Goal: Transaction & Acquisition: Purchase product/service

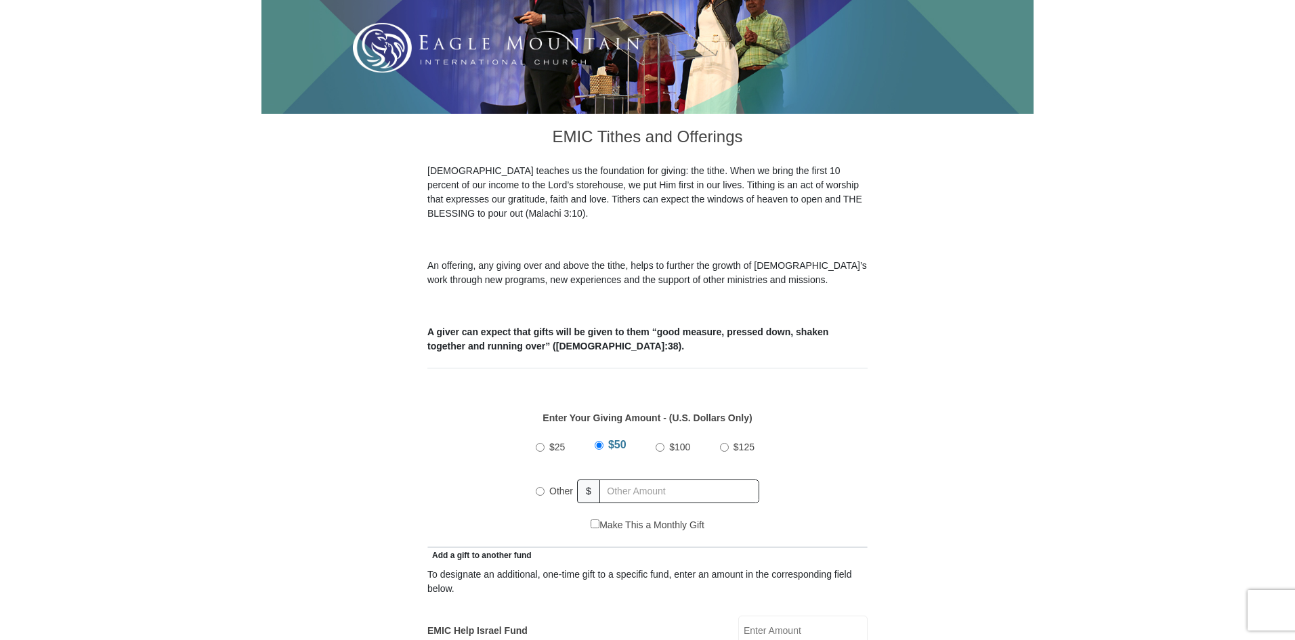
scroll to position [271, 0]
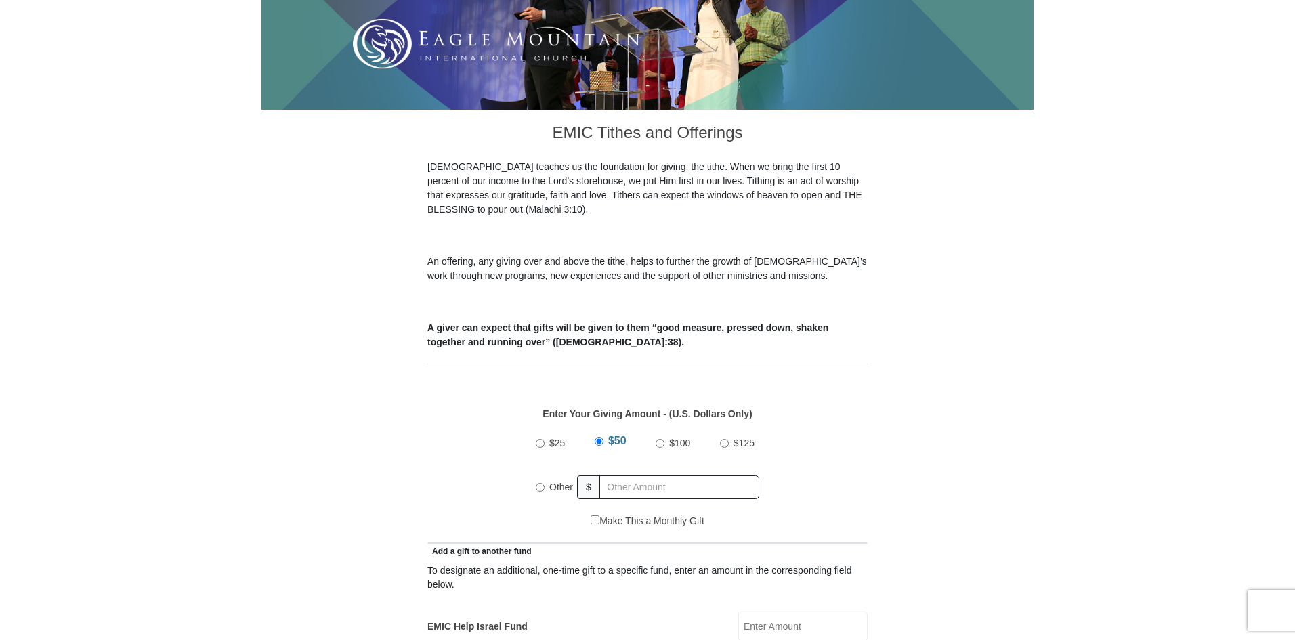
click at [539, 483] on input "Other" at bounding box center [540, 487] width 9 height 9
radio input "true"
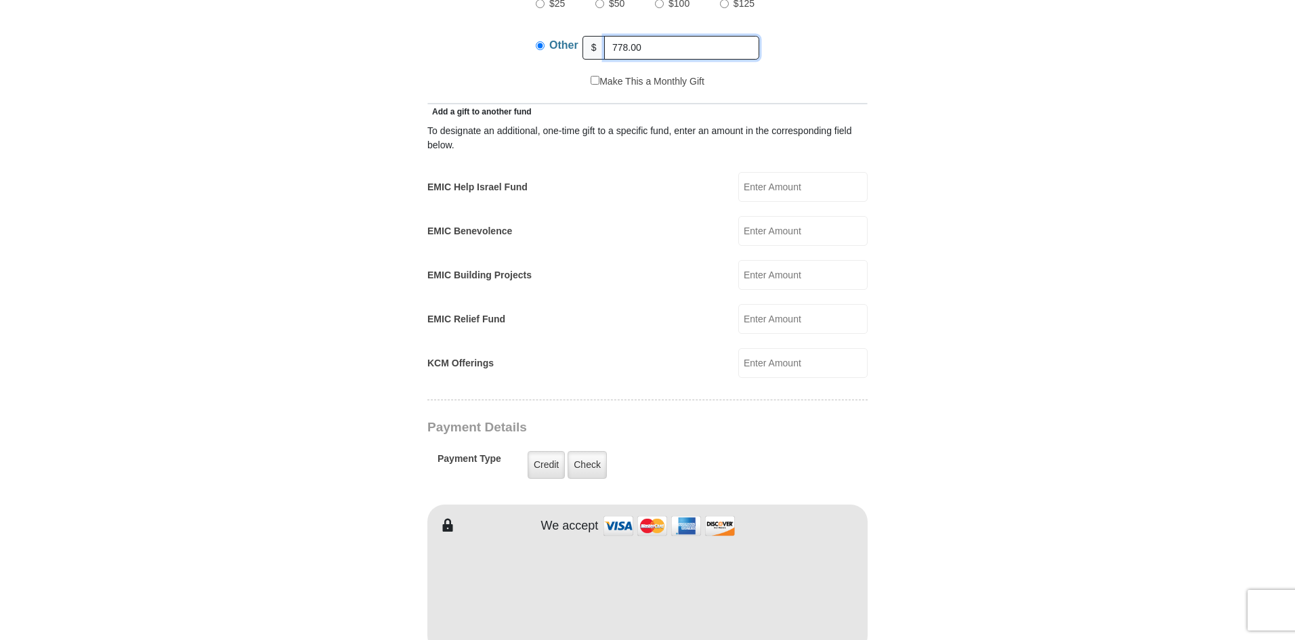
scroll to position [745, 0]
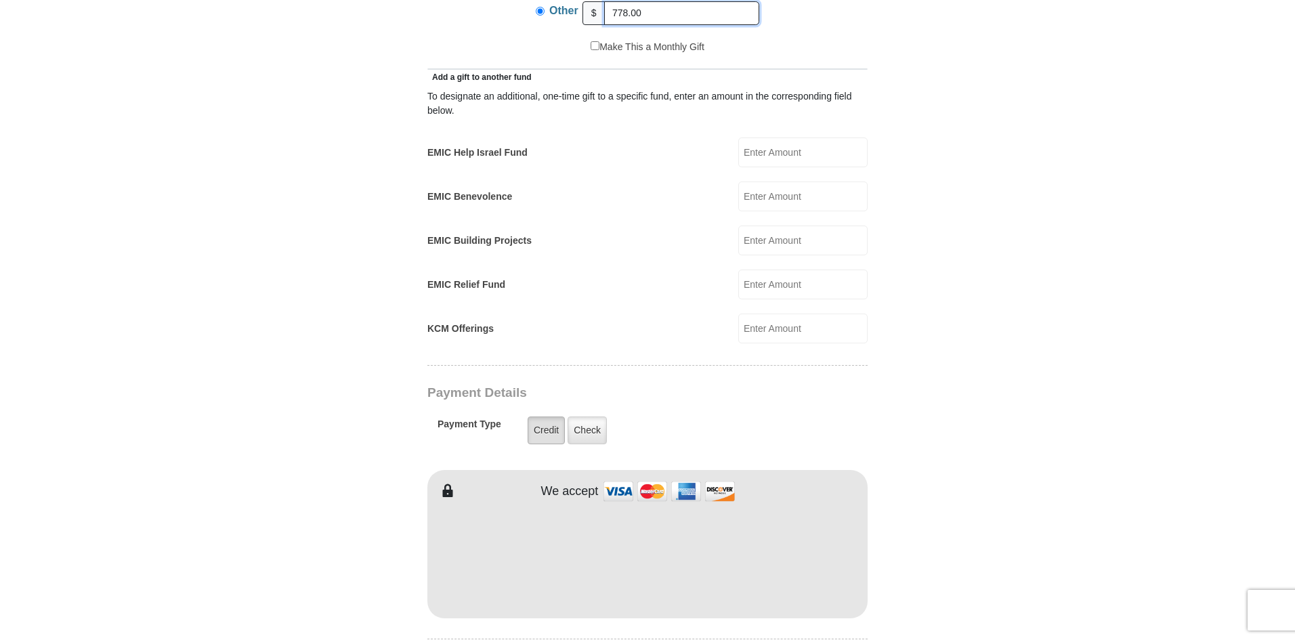
type input "778.00"
click at [539, 420] on label "Credit" at bounding box center [546, 430] width 37 height 28
click at [0, 0] on input "Credit" at bounding box center [0, 0] width 0 height 0
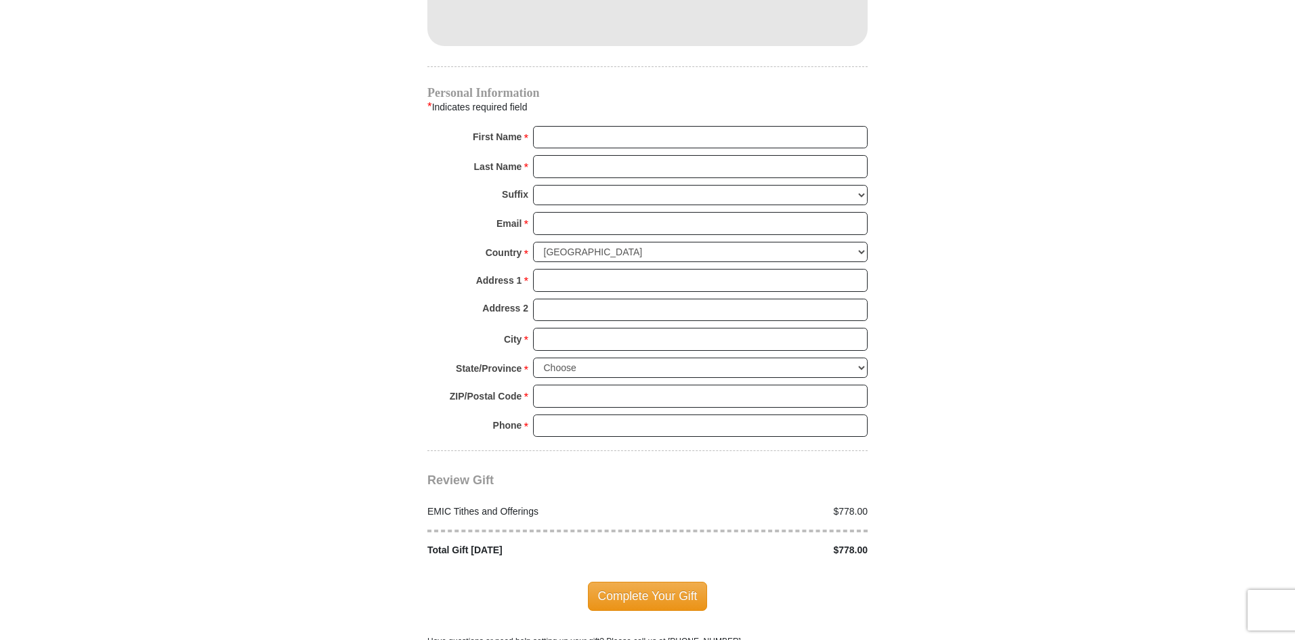
scroll to position [1190, 0]
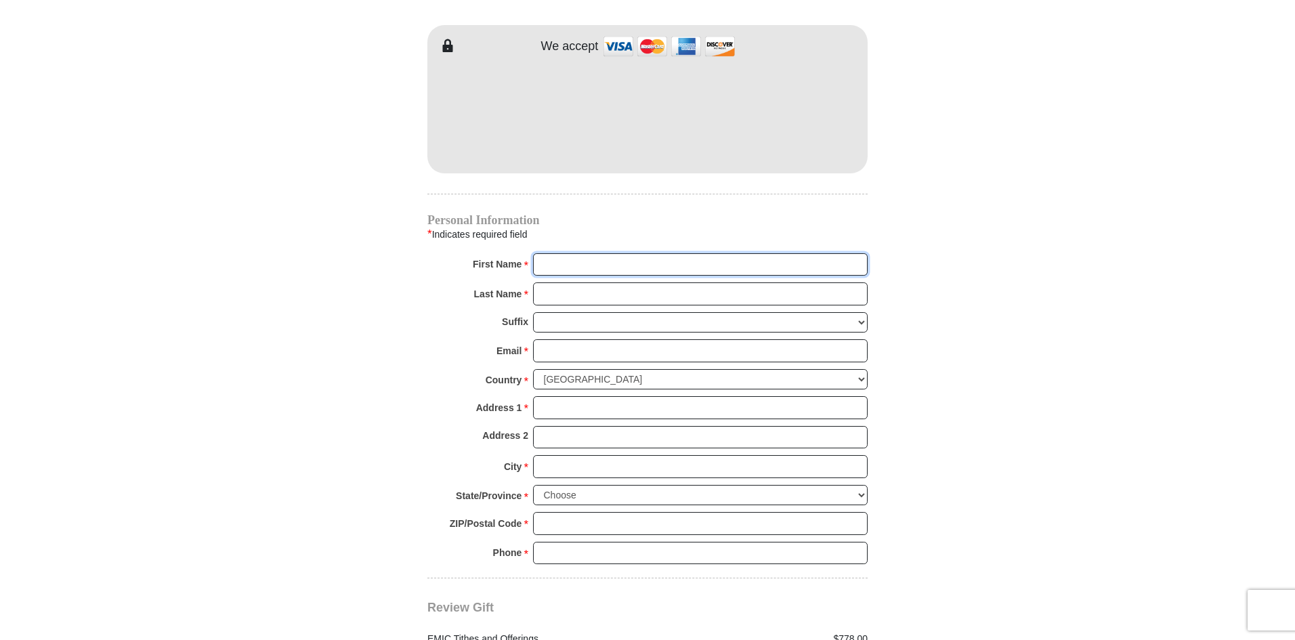
click at [557, 253] on input "First Name *" at bounding box center [700, 264] width 335 height 23
type input "[PERSON_NAME]"
click at [620, 285] on input "Last Name *" at bounding box center [700, 293] width 335 height 23
type input "[PERSON_NAME]"
click at [611, 339] on input "Email *" at bounding box center [700, 350] width 335 height 23
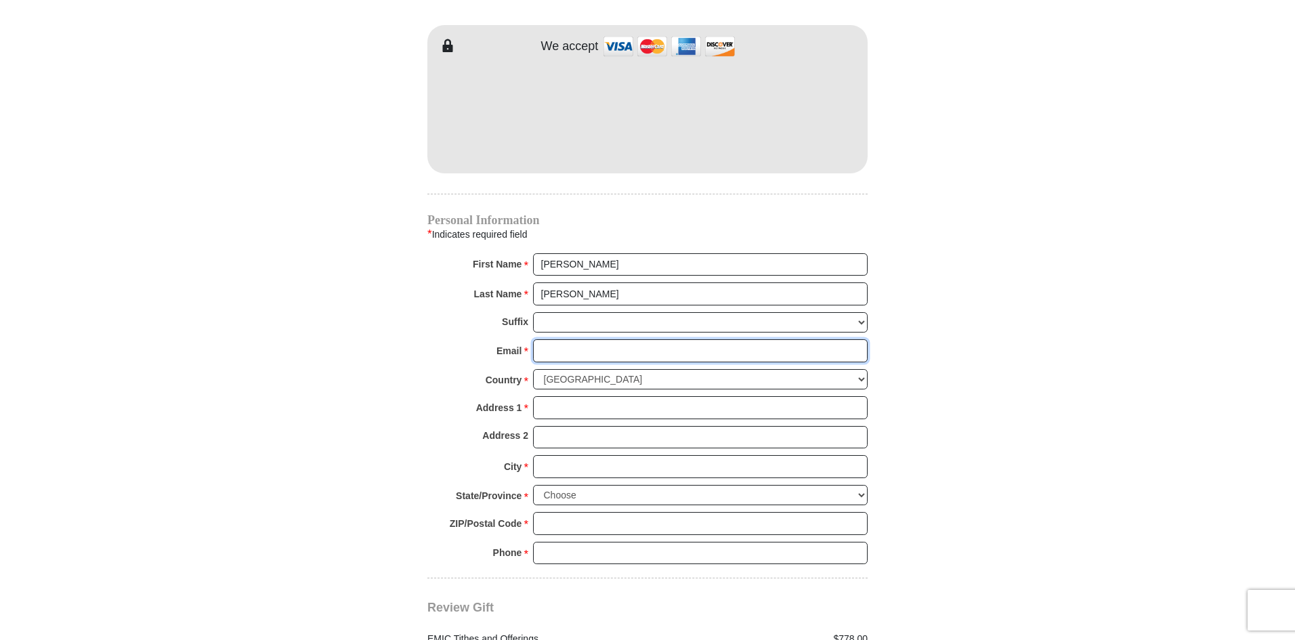
type input "[EMAIL_ADDRESS][DOMAIN_NAME]"
click at [618, 396] on input "Address 1 *" at bounding box center [700, 407] width 335 height 23
type input "[STREET_ADDRESS]"
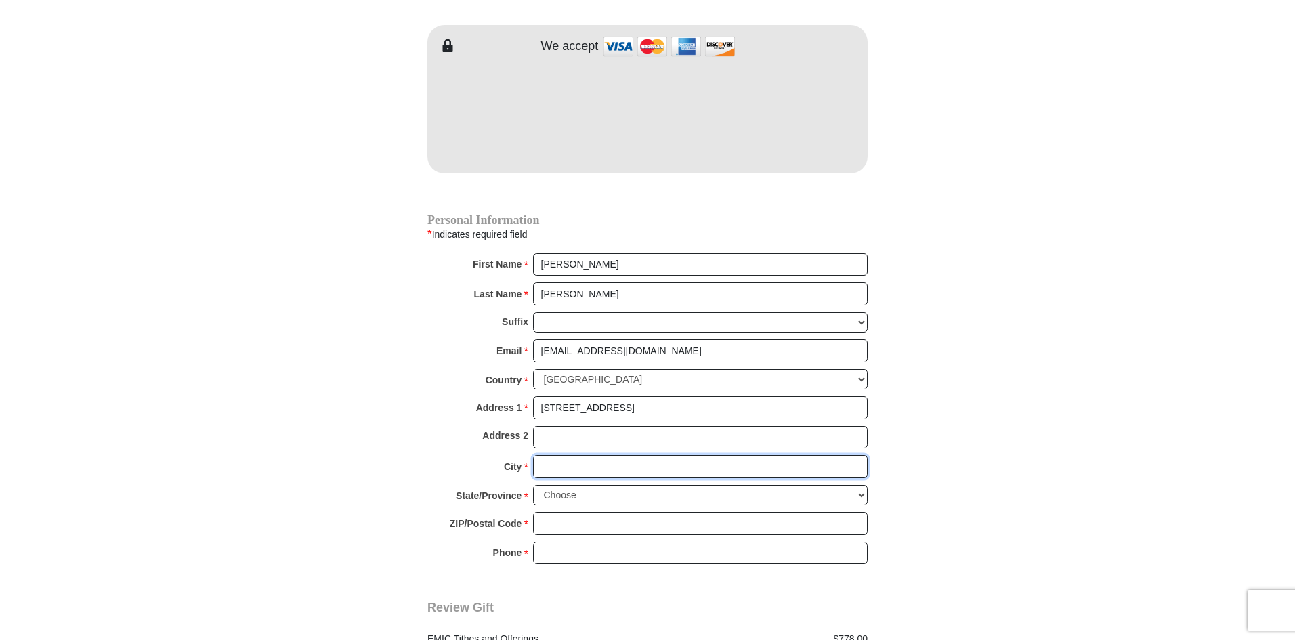
click at [624, 456] on input "City *" at bounding box center [700, 466] width 335 height 23
type input "New Fairview"
click at [862, 485] on select "Choose [US_STATE] [US_STATE] [US_STATE] [US_STATE] [US_STATE] Armed Forces Amer…" at bounding box center [700, 495] width 335 height 21
select select "[GEOGRAPHIC_DATA]"
click at [533, 485] on select "Choose [US_STATE] [US_STATE] [US_STATE] [US_STATE] [US_STATE] Armed Forces Amer…" at bounding box center [700, 495] width 335 height 21
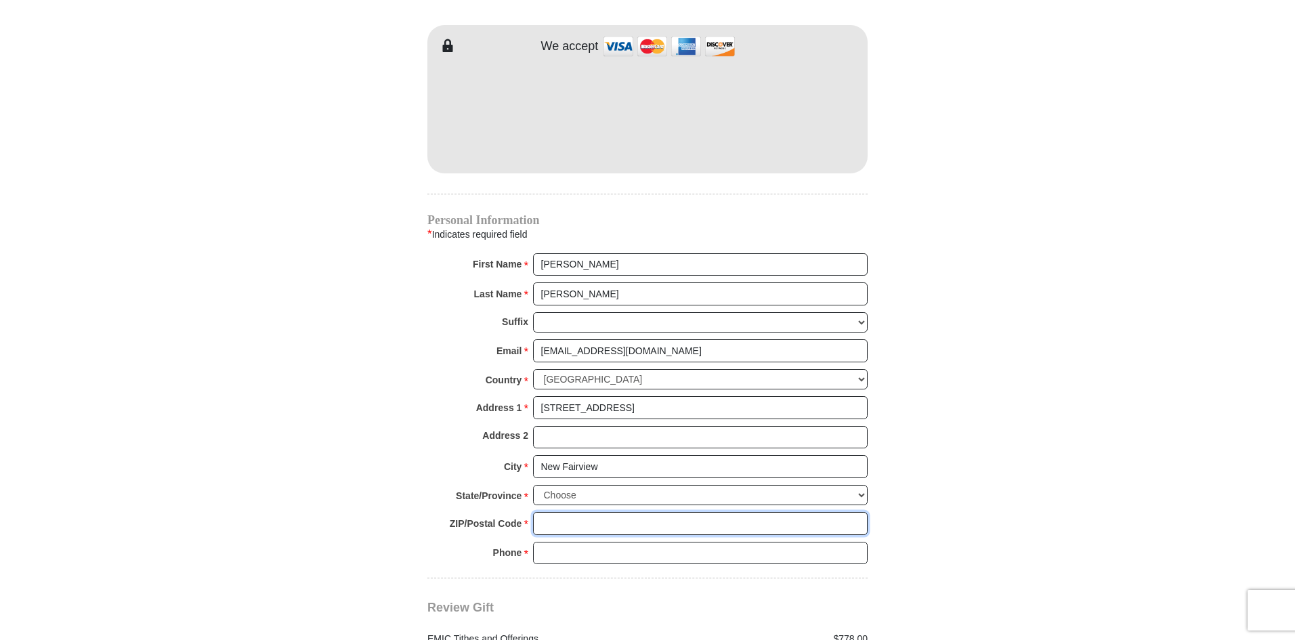
click at [607, 512] on input "ZIP/Postal Code *" at bounding box center [700, 523] width 335 height 23
type input "76078"
click at [618, 542] on input "Phone * *" at bounding box center [700, 553] width 335 height 23
type input "[PHONE_NUMBER]"
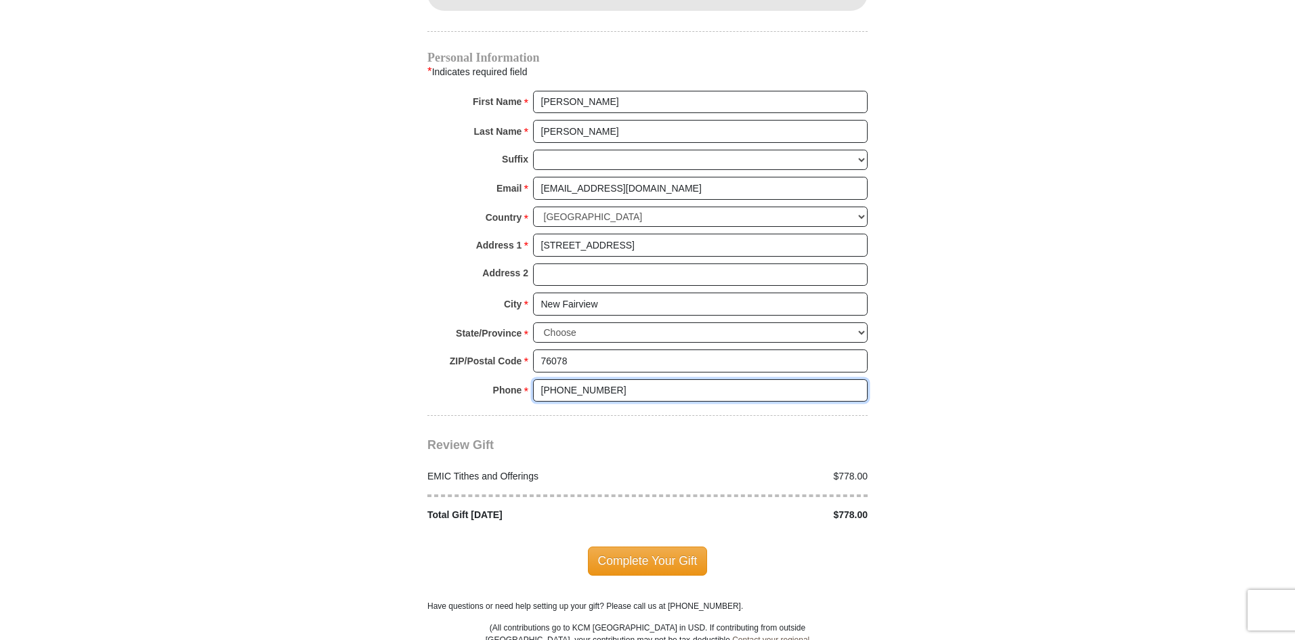
scroll to position [1354, 0]
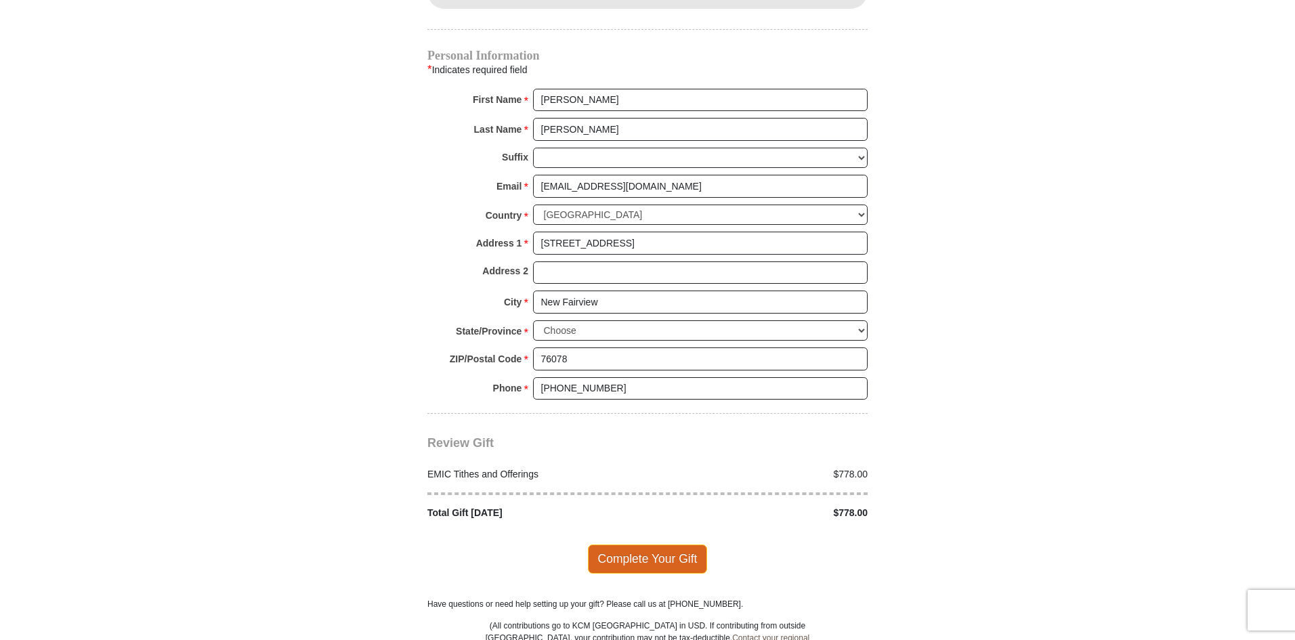
click at [635, 549] on span "Complete Your Gift" at bounding box center [648, 558] width 120 height 28
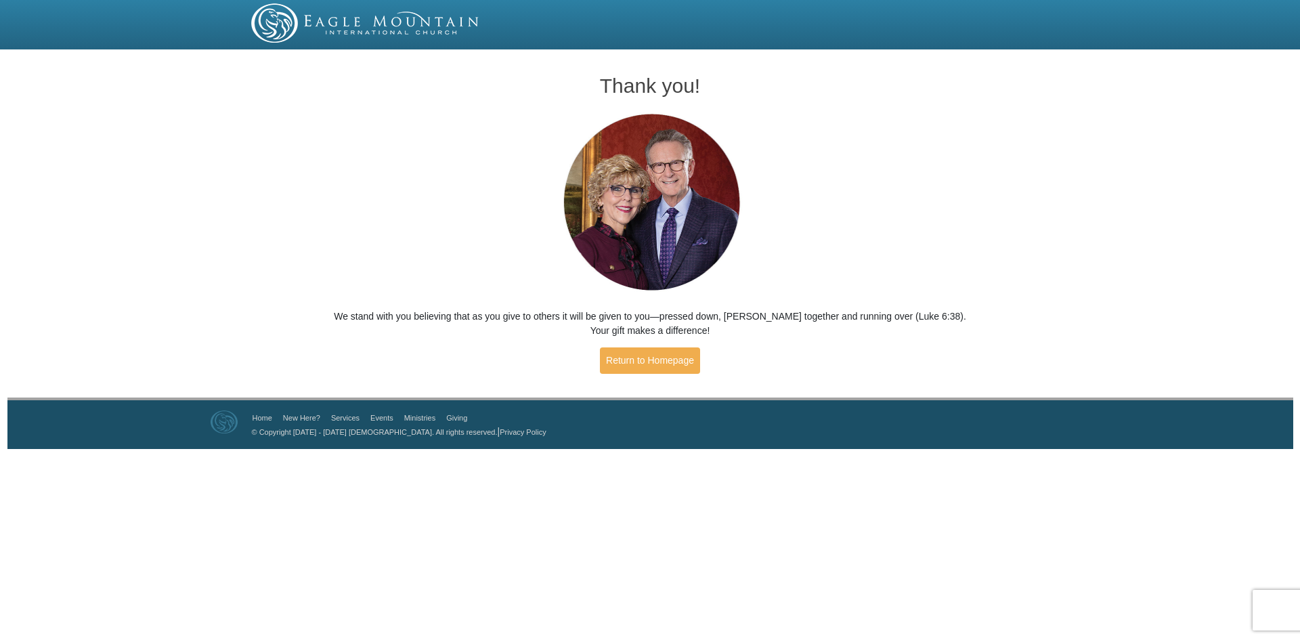
click at [906, 220] on div "Thank you! We stand with you believing that as you give to others it will be gi…" at bounding box center [650, 218] width 650 height 329
